Goal: Book appointment/travel/reservation

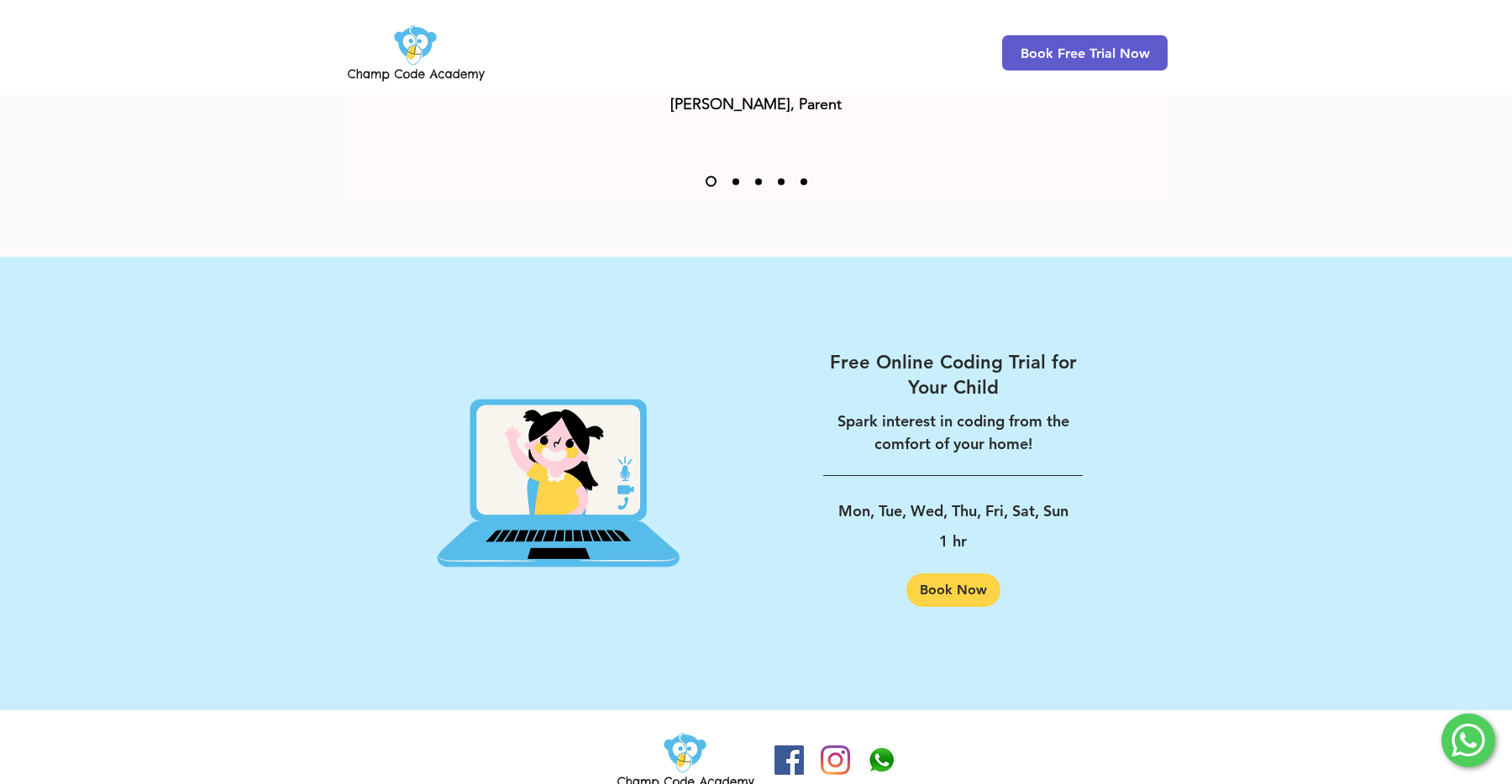
scroll to position [2526, 0]
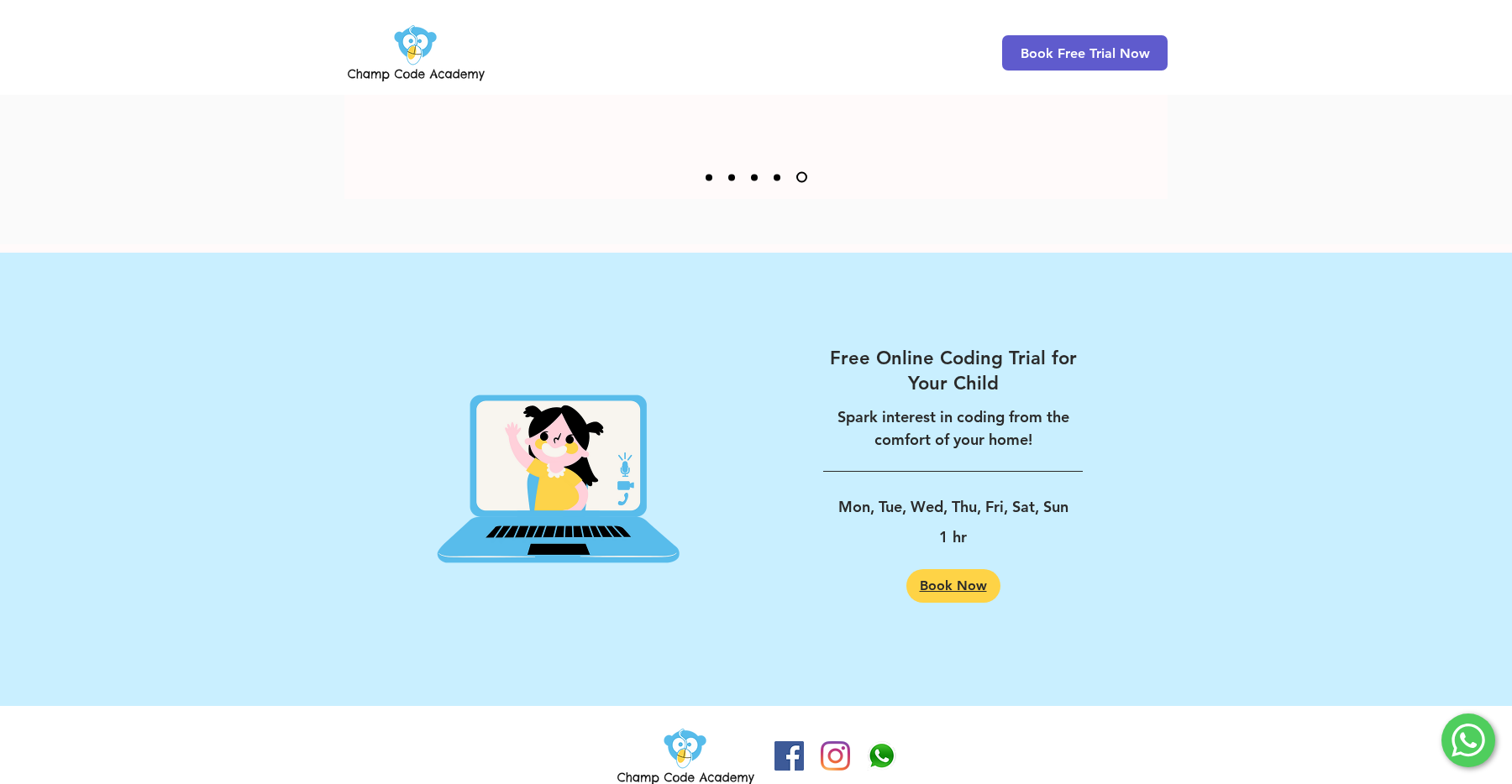
click at [951, 580] on span "Book Now" at bounding box center [953, 587] width 67 height 14
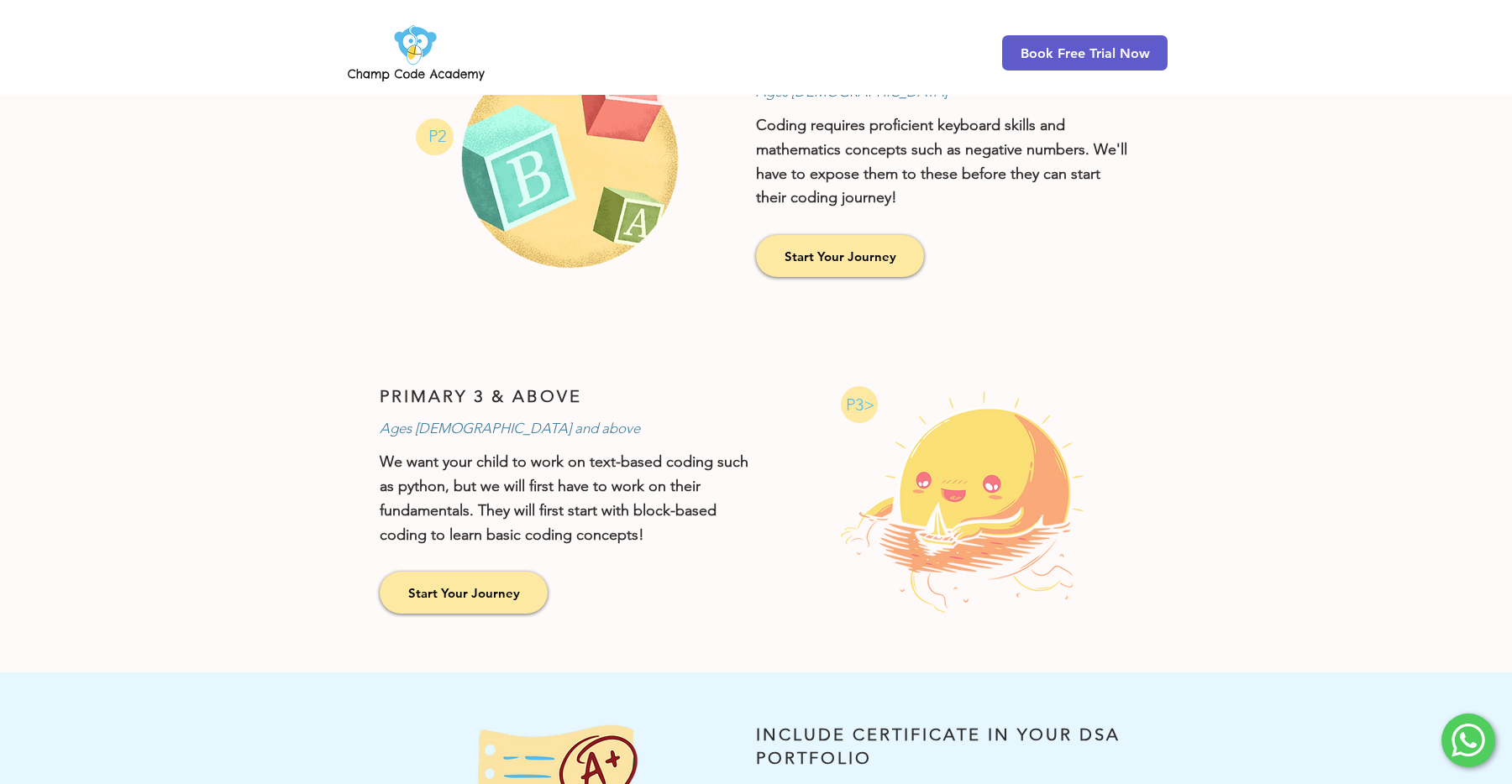
scroll to position [555, 0]
